Goal: Task Accomplishment & Management: Manage account settings

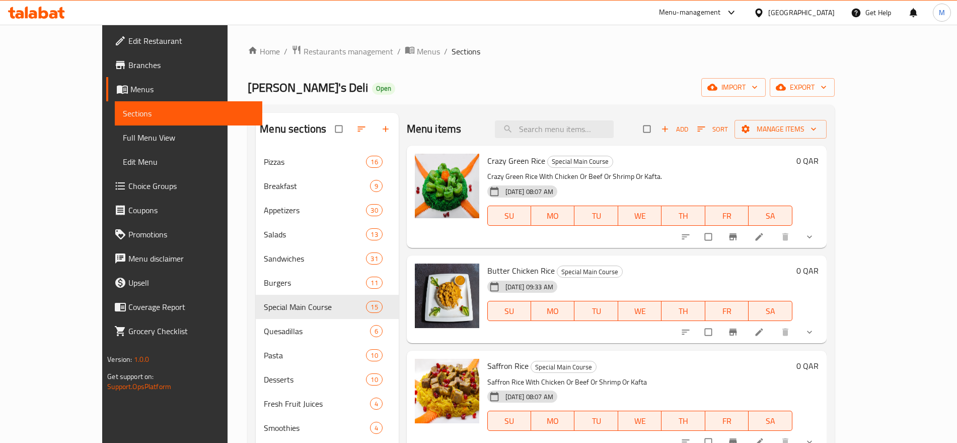
click at [828, 3] on div "[GEOGRAPHIC_DATA]" at bounding box center [794, 13] width 97 height 24
click at [768, 11] on div at bounding box center [761, 12] width 15 height 11
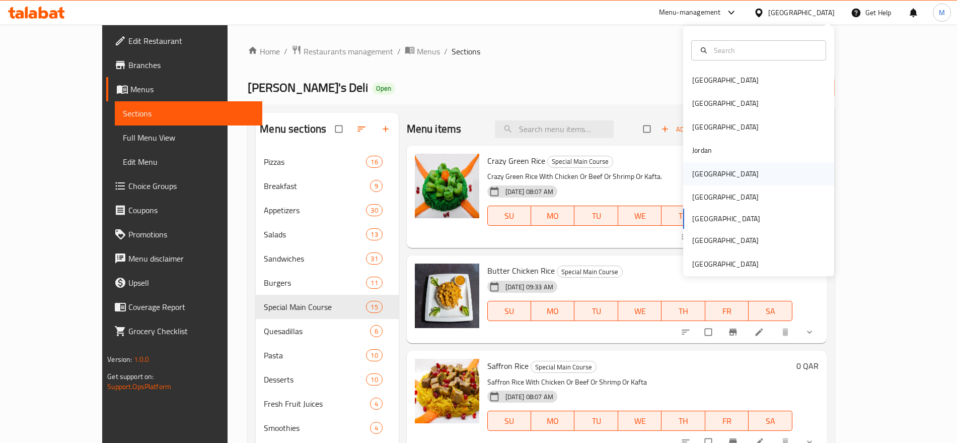
click at [725, 169] on div "[GEOGRAPHIC_DATA]" at bounding box center [758, 173] width 151 height 23
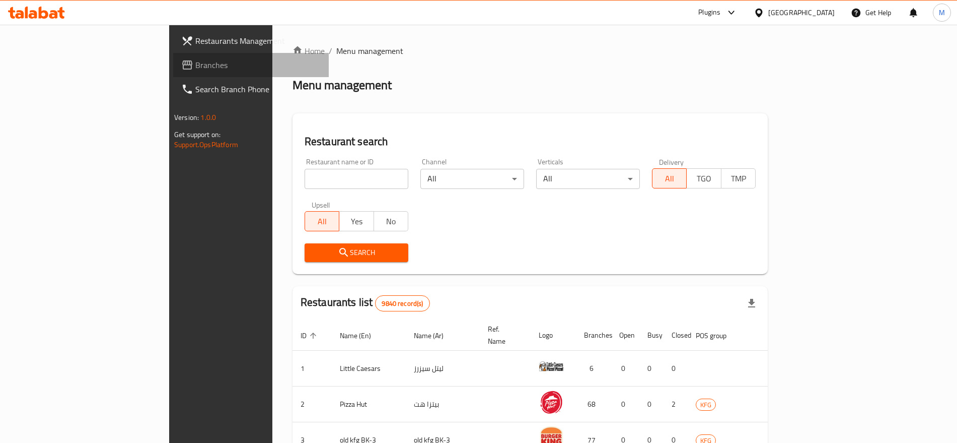
click at [195, 59] on span "Branches" at bounding box center [257, 65] width 125 height 12
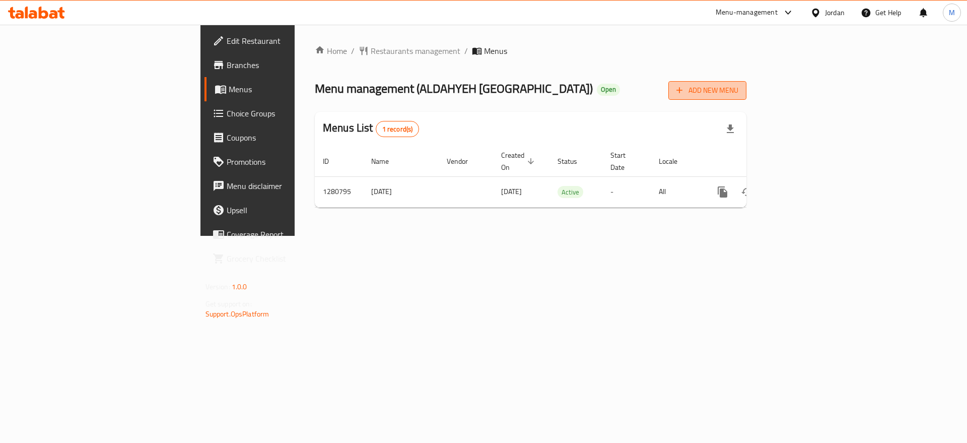
click at [738, 93] on span "Add New Menu" at bounding box center [707, 90] width 62 height 13
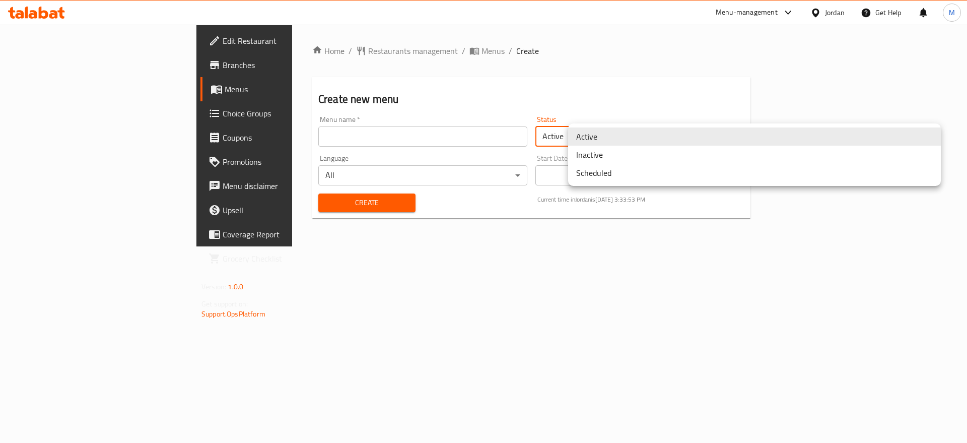
click at [694, 130] on body "​ Menu-management Jordan Get Help M Edit Restaurant Branches Menus Choice Group…" at bounding box center [483, 234] width 967 height 418
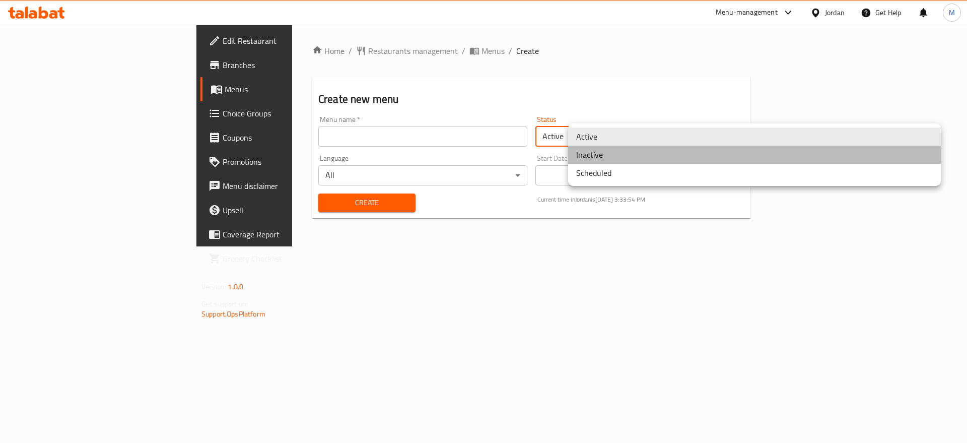
click at [648, 149] on li "Inactive" at bounding box center [754, 155] width 373 height 18
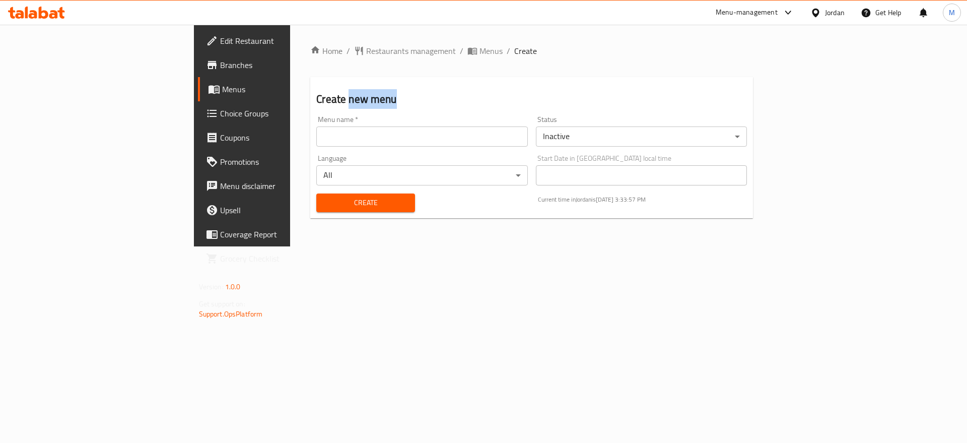
drag, startPoint x: 265, startPoint y: 102, endPoint x: 220, endPoint y: 105, distance: 44.9
click at [316, 105] on h2 "Create new menu" at bounding box center [531, 99] width 431 height 15
copy h2 "new menu"
click at [312, 147] on div "Menu name   * Menu name *" at bounding box center [422, 131] width 220 height 39
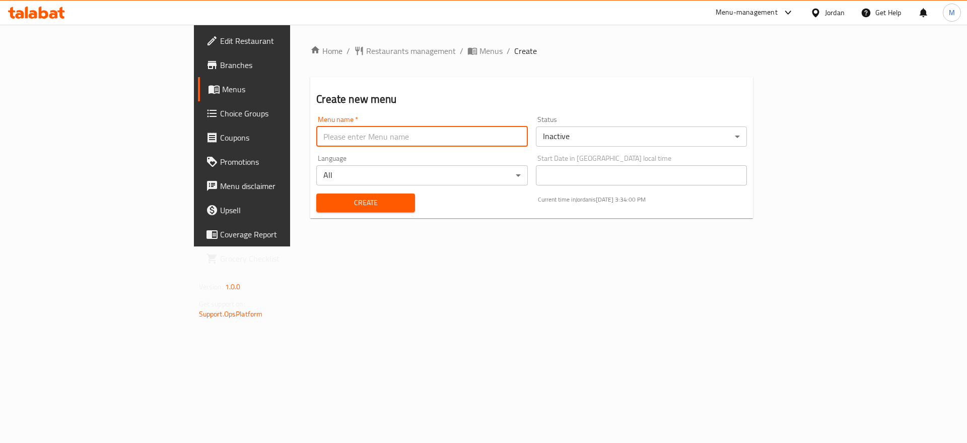
click at [316, 144] on input "text" at bounding box center [421, 136] width 211 height 20
paste input "new menu"
drag, startPoint x: 666, startPoint y: 198, endPoint x: 632, endPoint y: 204, distance: 33.8
click at [632, 204] on p "Current time in Jordan is 17 Aug 2025 3:34:10 PM" at bounding box center [642, 199] width 209 height 9
copy p "17 Aug 2025"
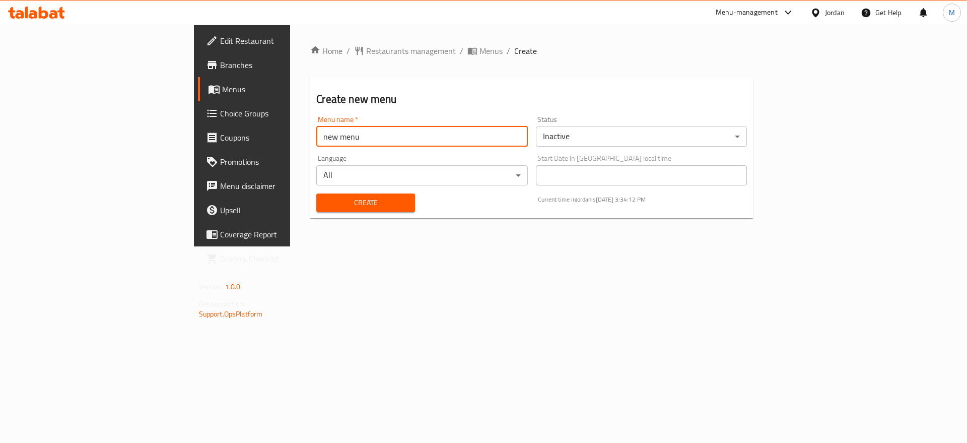
click at [344, 134] on input "new menu" at bounding box center [421, 136] width 211 height 20
paste input "17 Aug 2025"
click at [316, 135] on input "new menu 17 Aug 2025" at bounding box center [421, 136] width 211 height 20
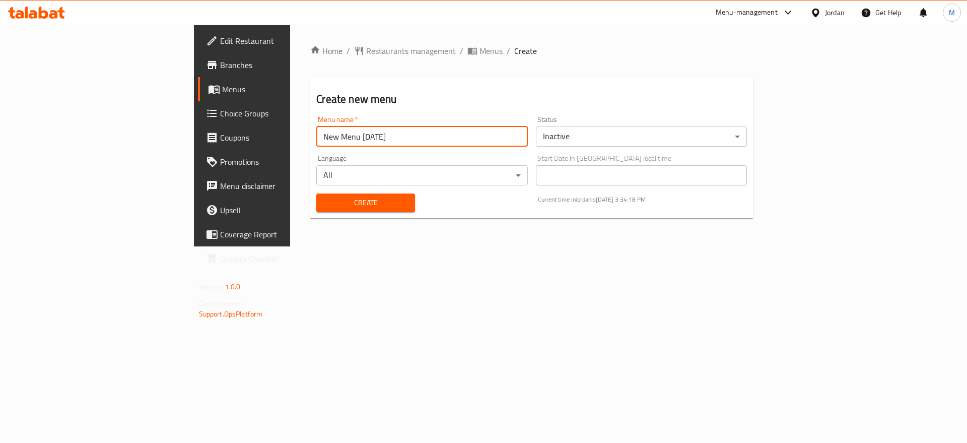
click at [316, 135] on input "New Menu 17 Aug 2025" at bounding box center [421, 136] width 211 height 20
type input "New Menu 17 Aug 2025"
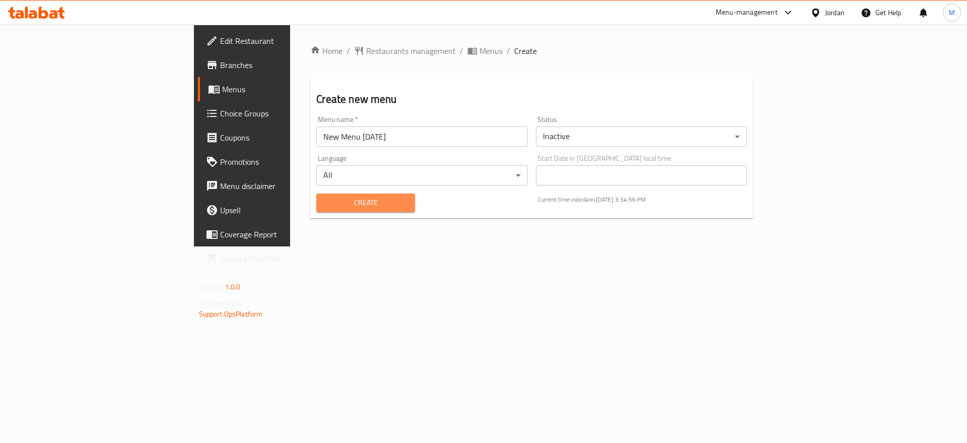
click at [324, 199] on span "Create" at bounding box center [365, 202] width 83 height 13
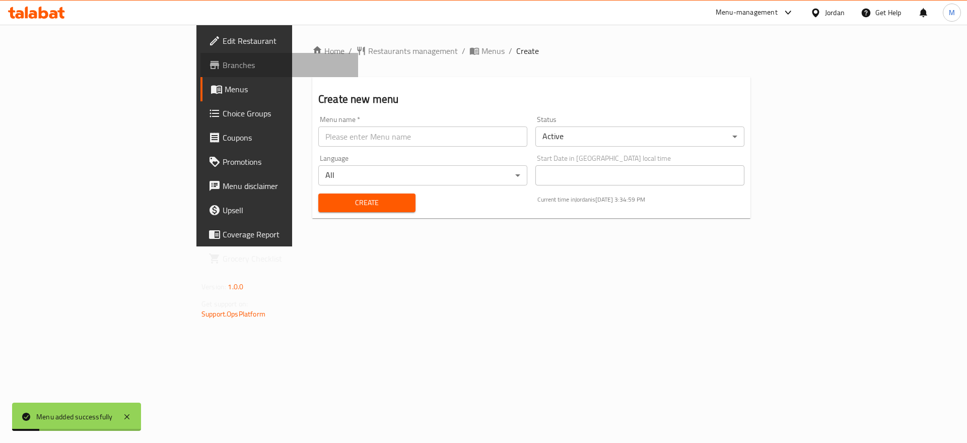
click at [223, 62] on span "Branches" at bounding box center [286, 65] width 127 height 12
